Goal: Navigation & Orientation: Understand site structure

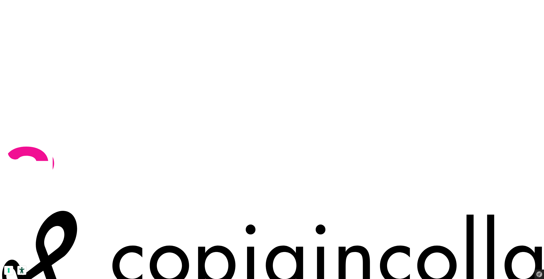
scroll to position [479, 0]
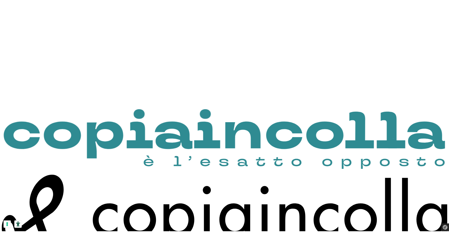
scroll to position [409, 0]
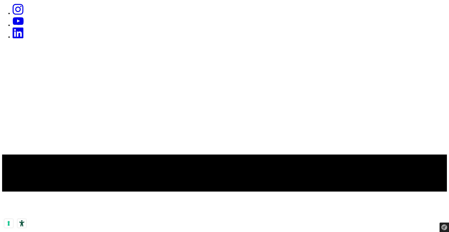
scroll to position [0, 0]
